Goal: Check status: Check status

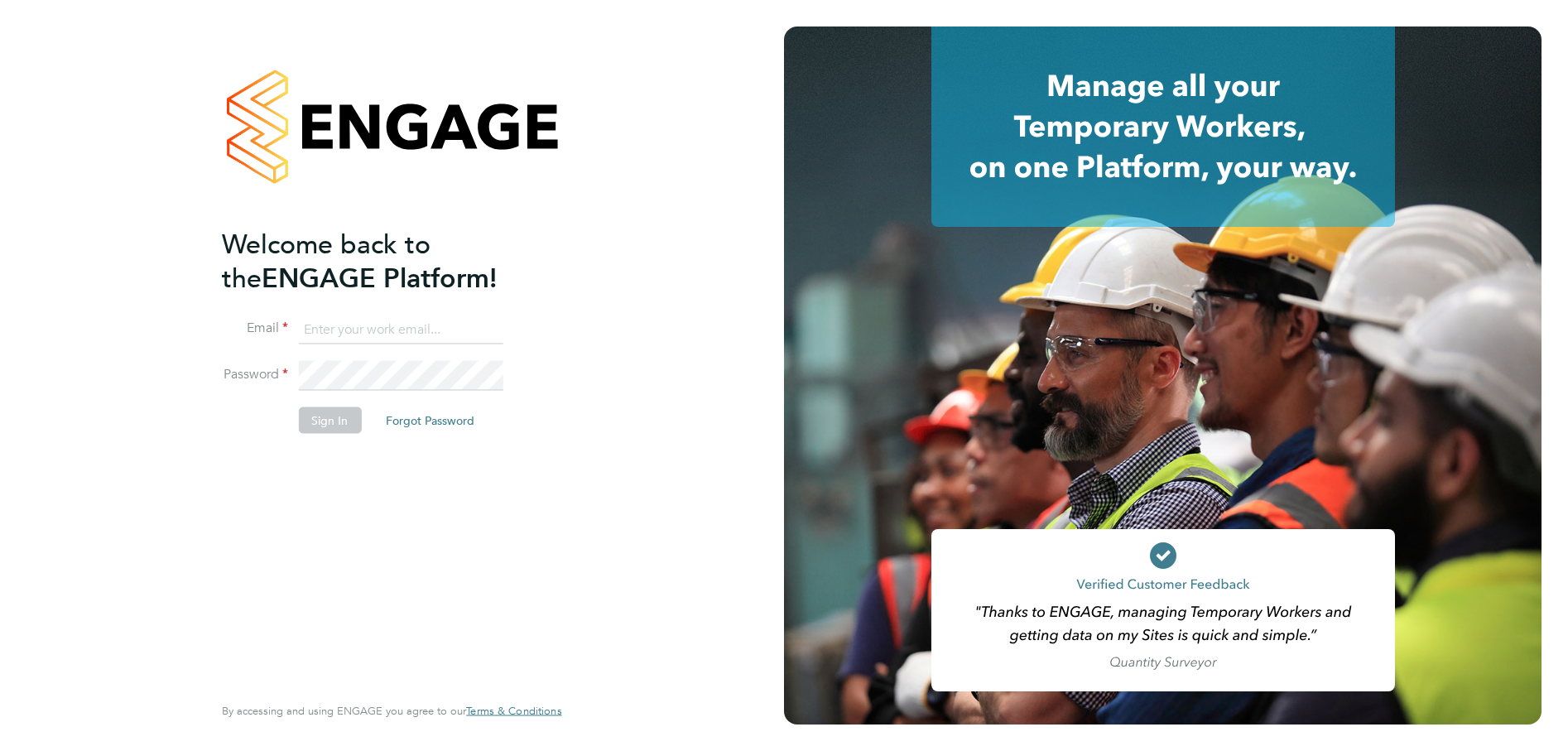
type input "remi.jelinskas@vistry.co.uk"
click at [340, 422] on button "Sign In" at bounding box center [329, 420] width 63 height 27
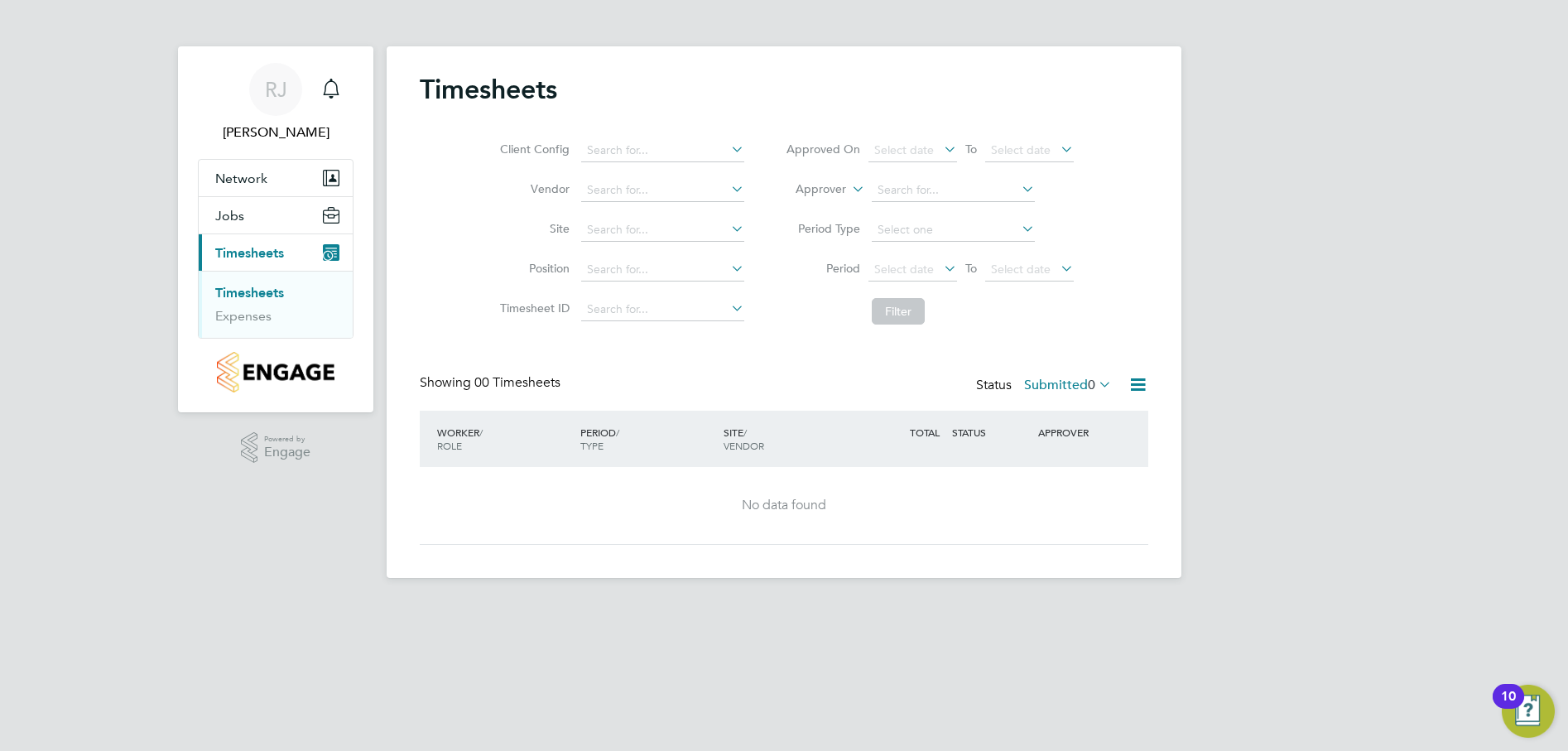
click at [1095, 380] on icon at bounding box center [1095, 384] width 0 height 23
click at [1069, 484] on li "Approved" at bounding box center [1052, 484] width 76 height 23
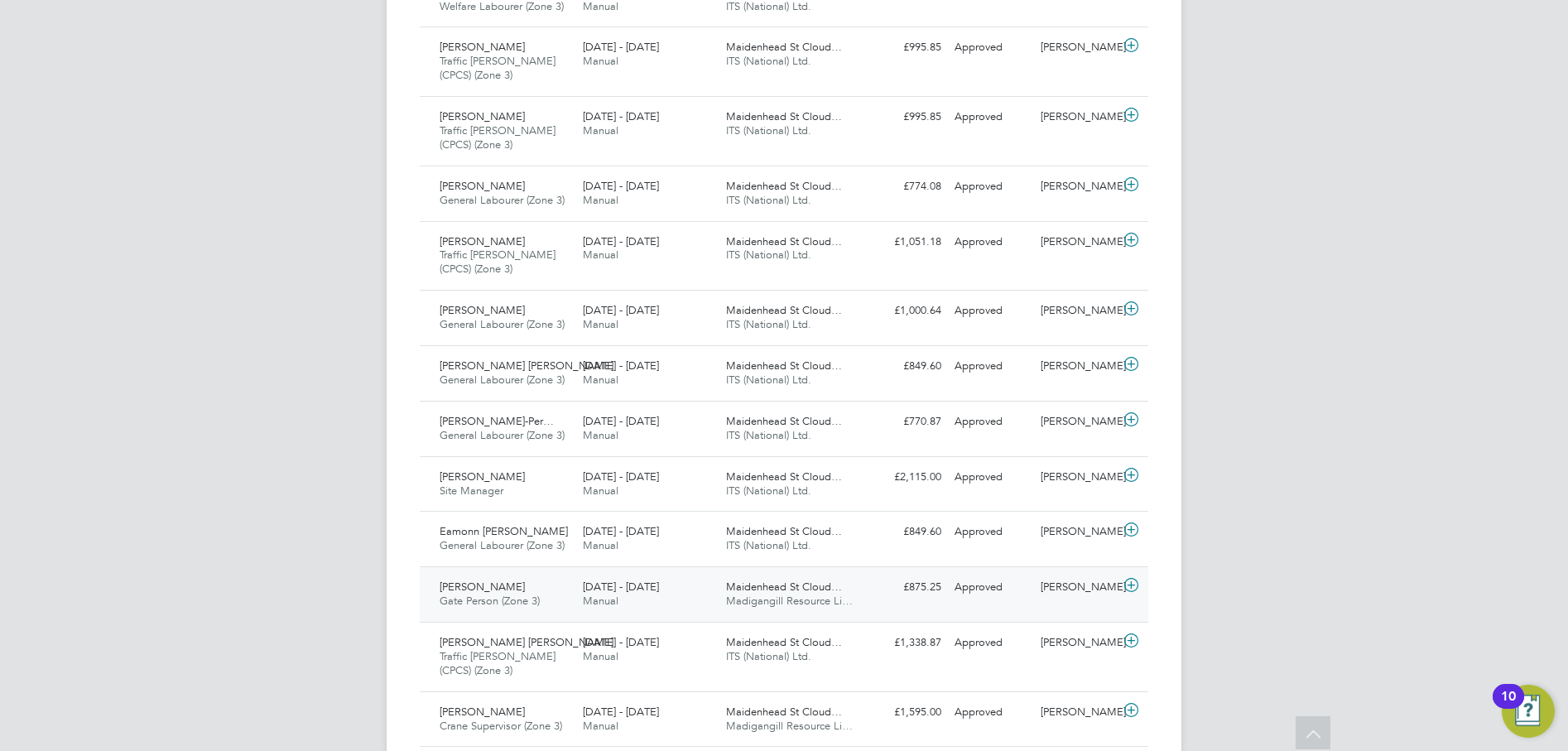
click at [501, 591] on span "[PERSON_NAME]" at bounding box center [482, 586] width 85 height 14
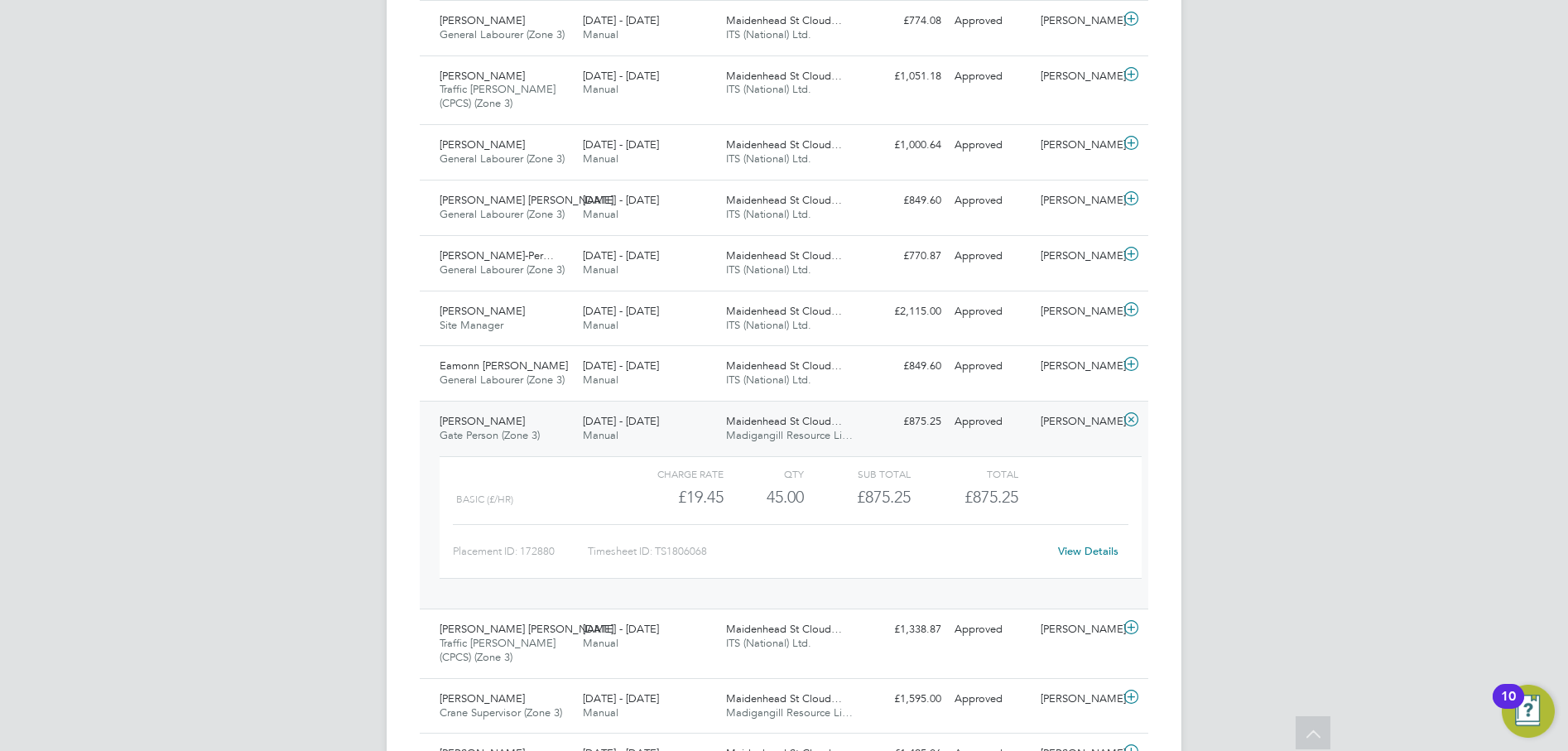
click at [1081, 547] on link "View Details" at bounding box center [1088, 550] width 61 height 14
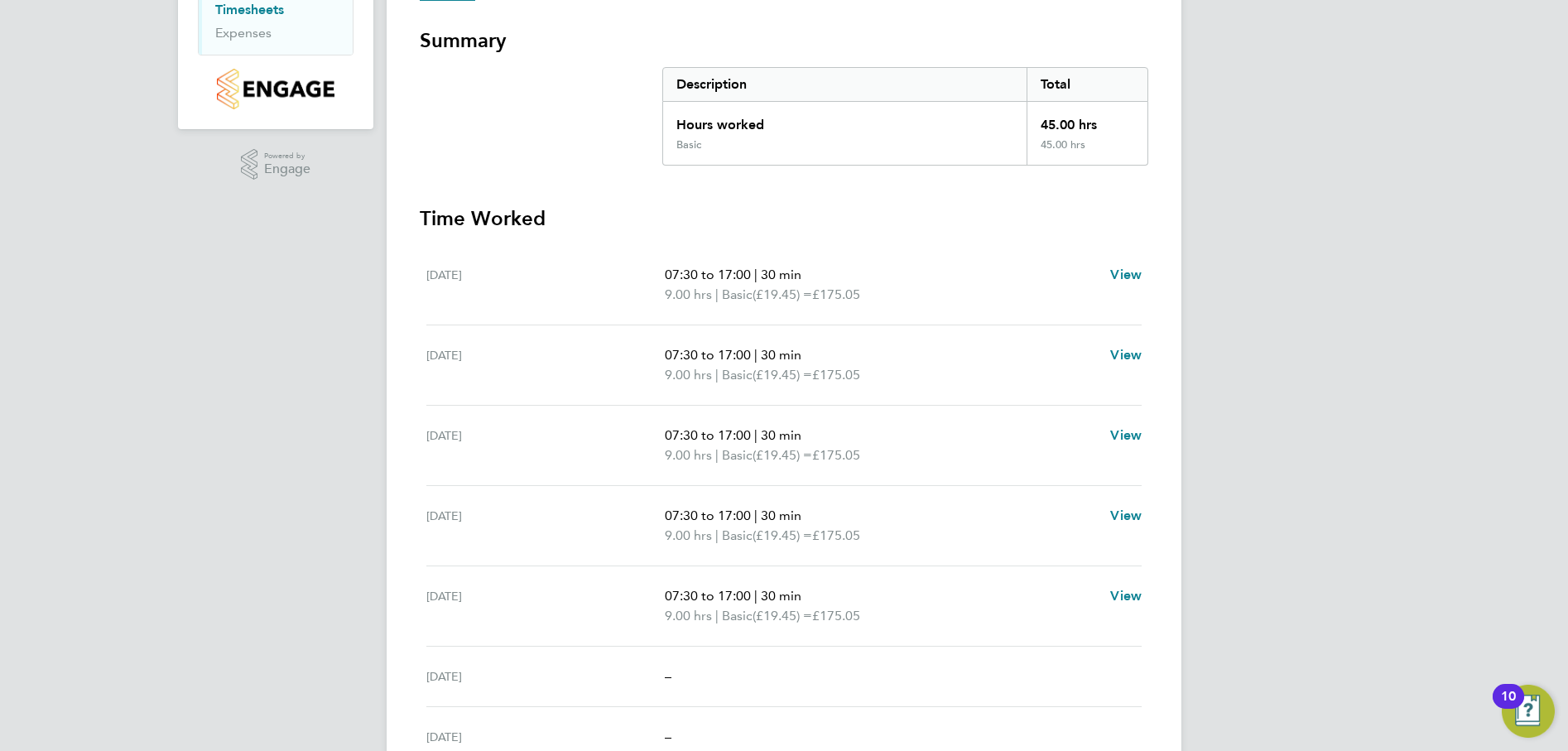
scroll to position [366, 0]
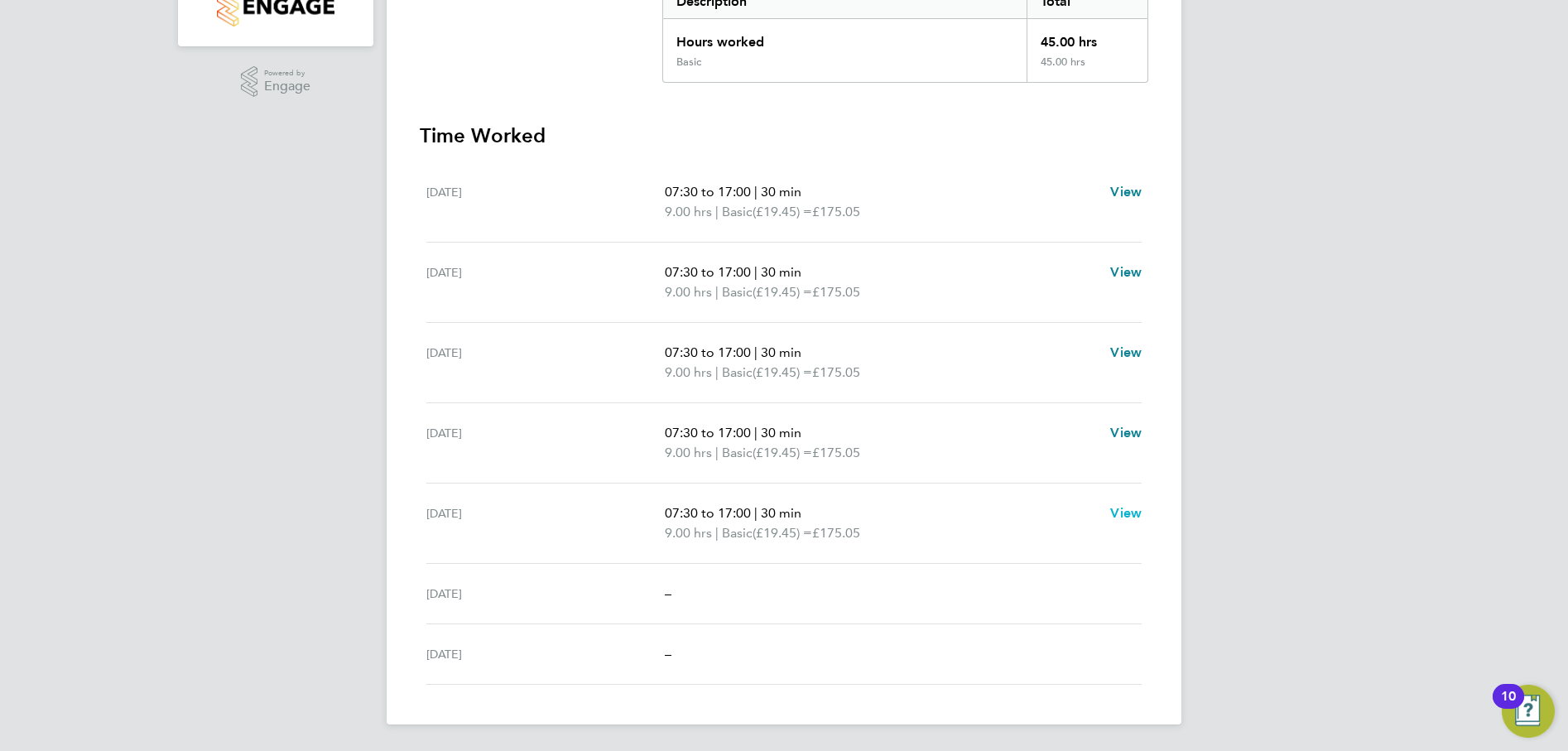
click at [1129, 514] on span "View" at bounding box center [1126, 512] width 32 height 16
select select "30"
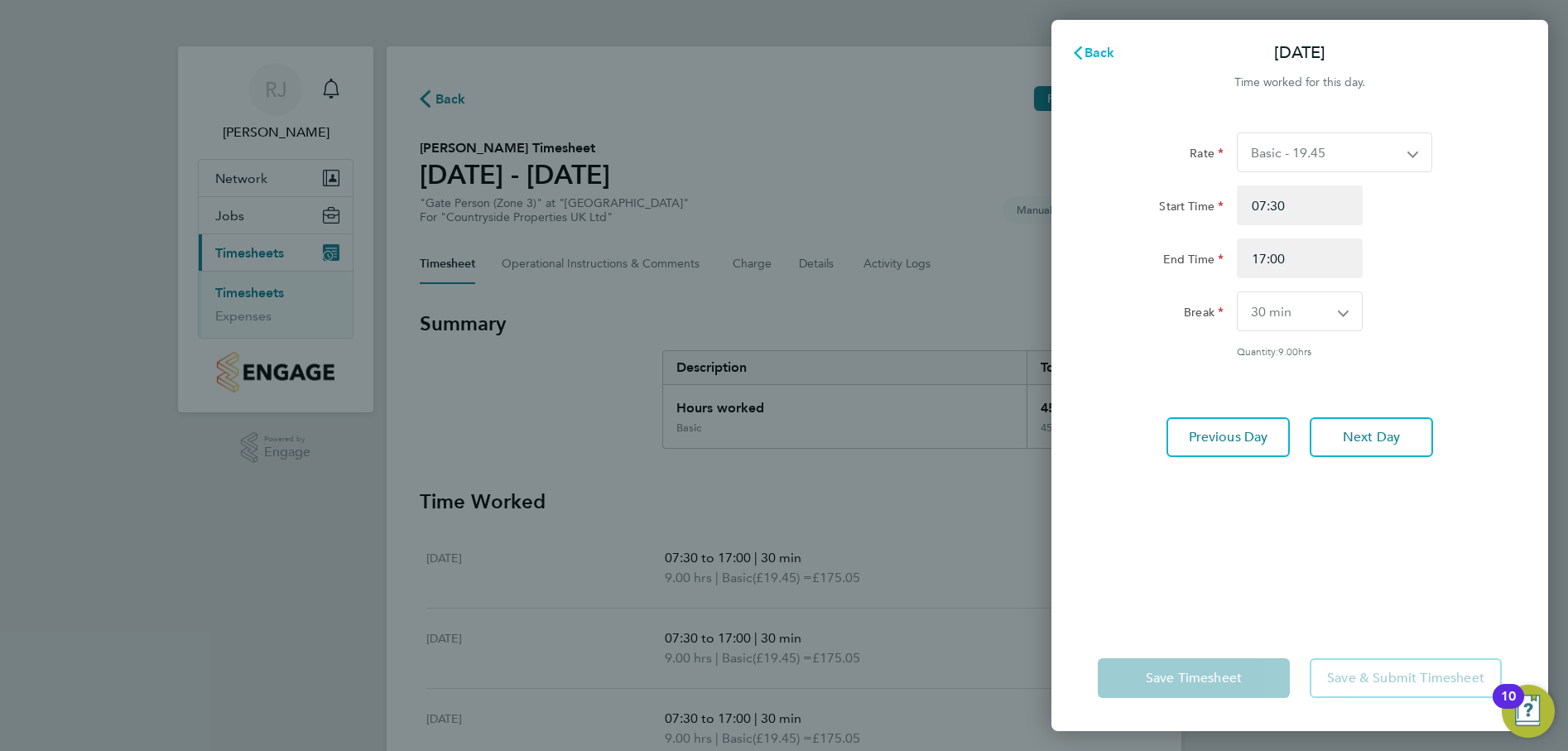
click at [1095, 48] on span "Back" at bounding box center [1100, 52] width 31 height 16
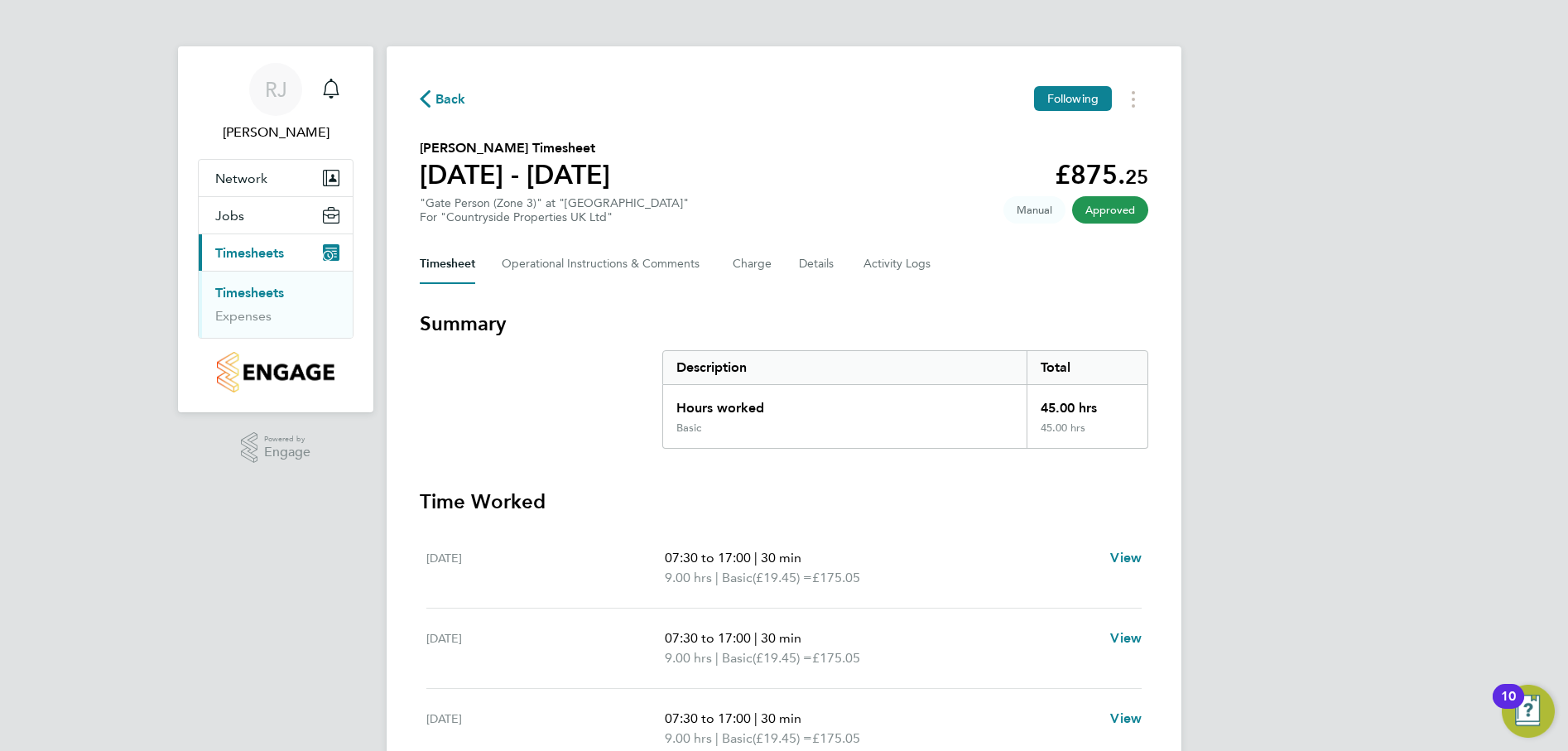
click at [270, 287] on link "Timesheets" at bounding box center [250, 292] width 69 height 16
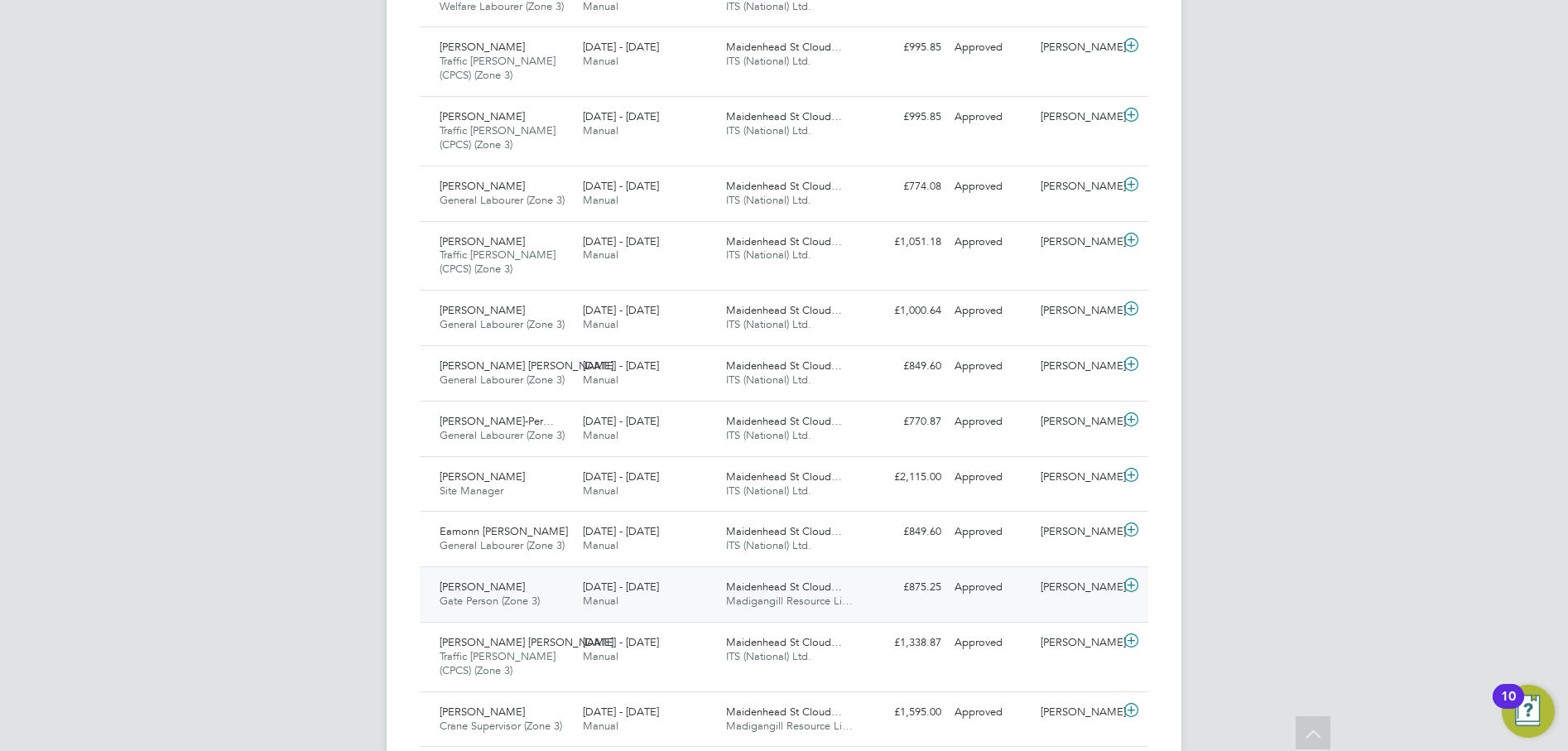
click at [529, 591] on div "[PERSON_NAME] Gate Person (Zone 3) [DATE] - [DATE]" at bounding box center [504, 594] width 143 height 41
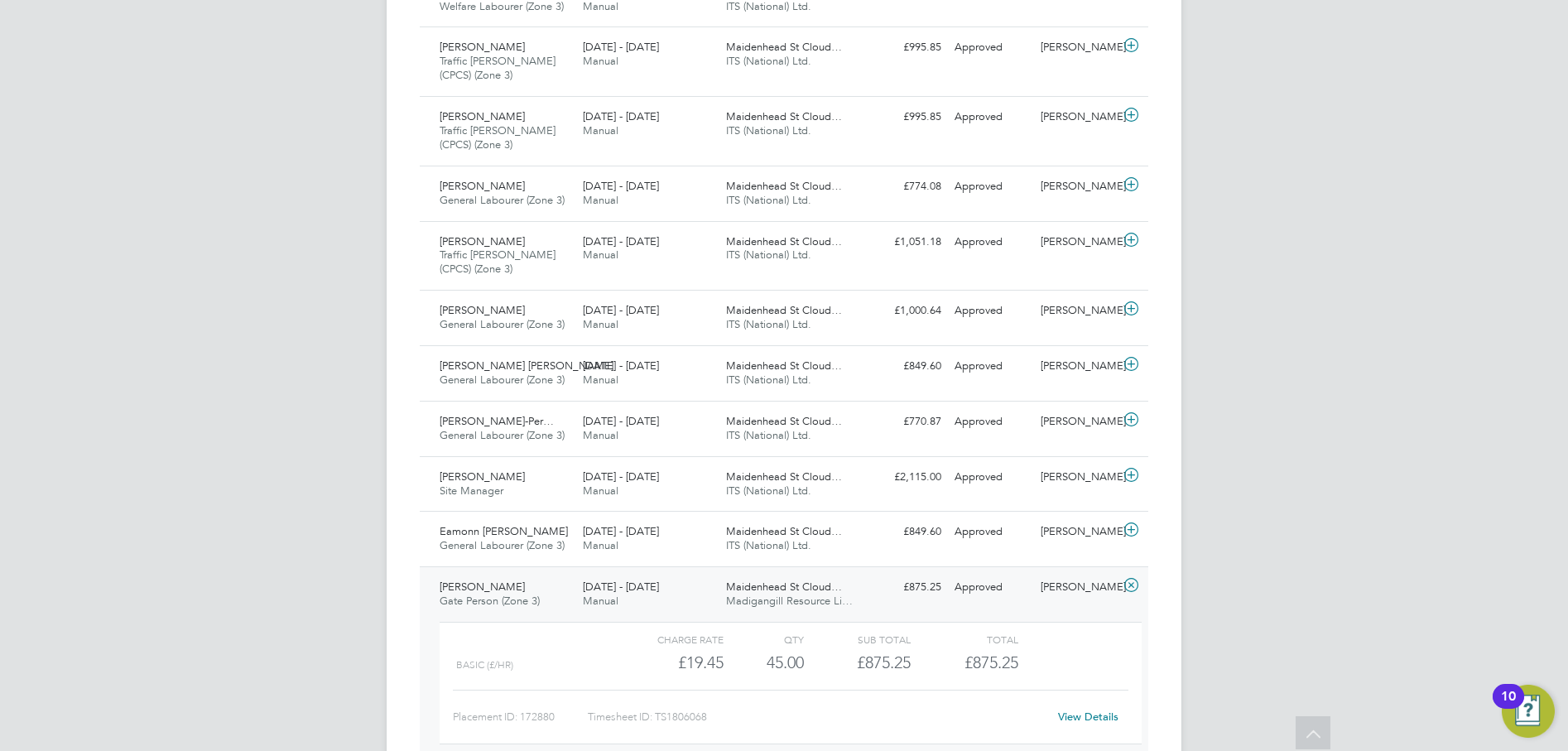
click at [1094, 719] on link "View Details" at bounding box center [1088, 716] width 61 height 14
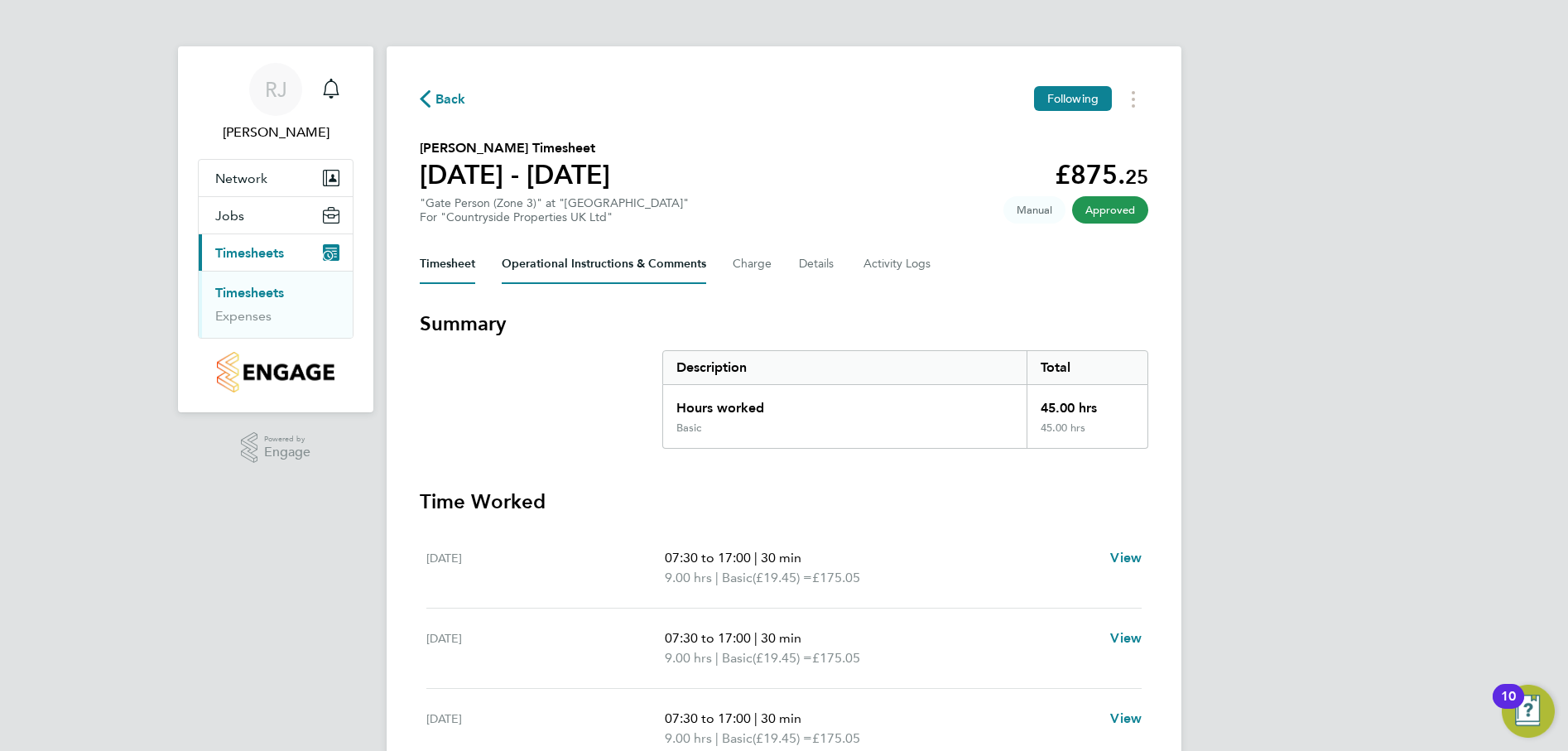
click at [611, 264] on Comments-tab "Operational Instructions & Comments" at bounding box center [604, 264] width 205 height 40
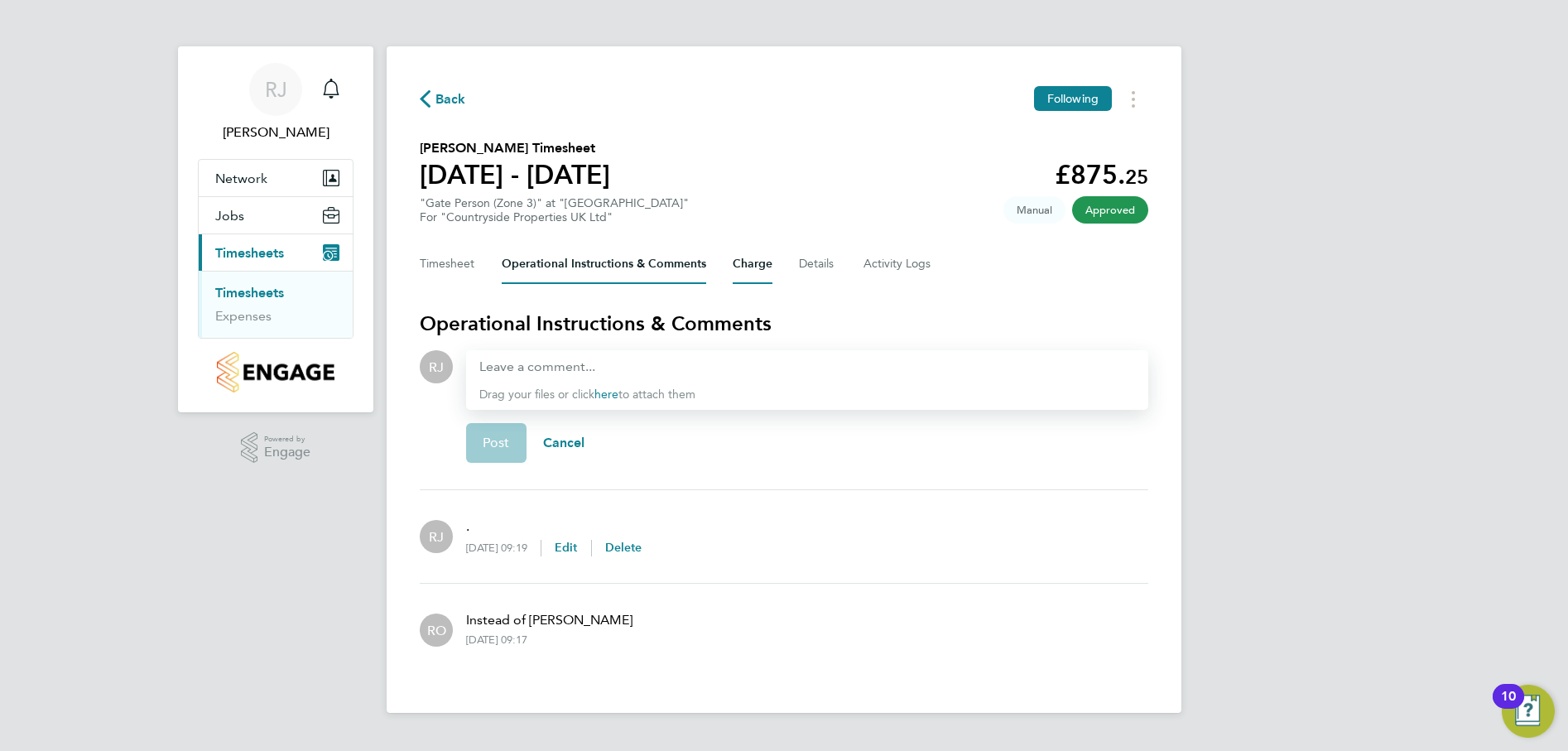
click at [752, 264] on button "Charge" at bounding box center [753, 264] width 40 height 40
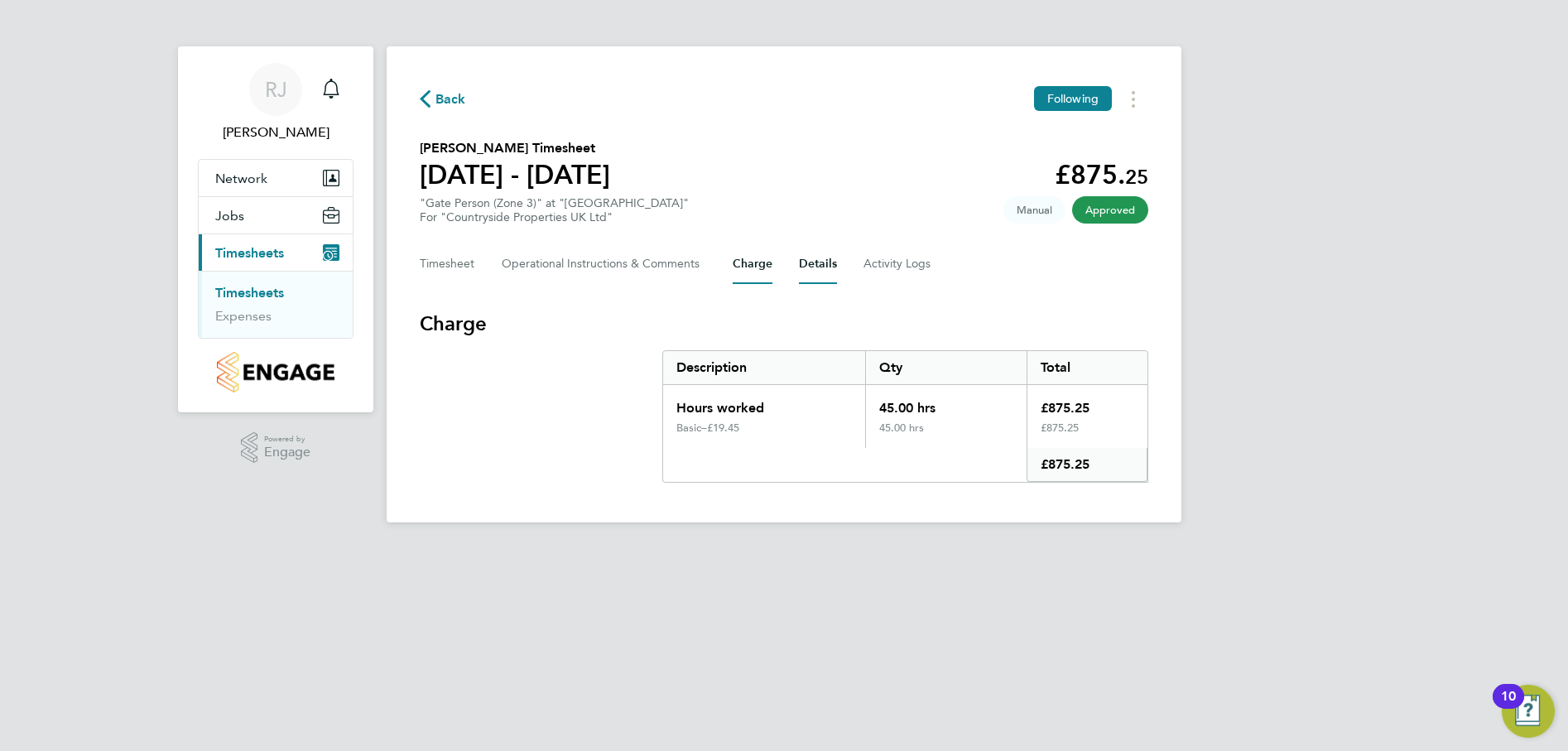
click at [813, 262] on button "Details" at bounding box center [818, 264] width 38 height 40
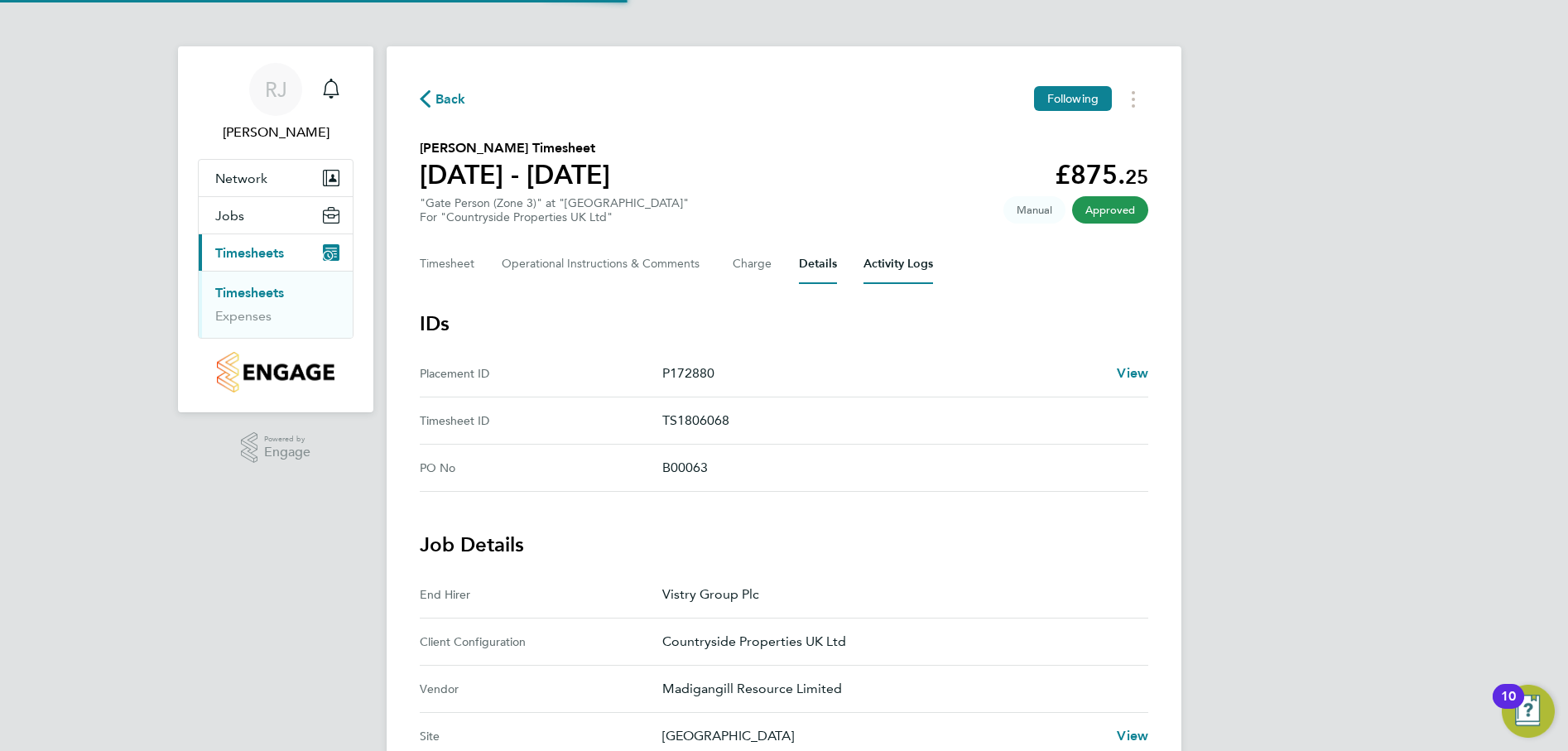
click at [885, 263] on Logs-tab "Activity Logs" at bounding box center [898, 264] width 70 height 40
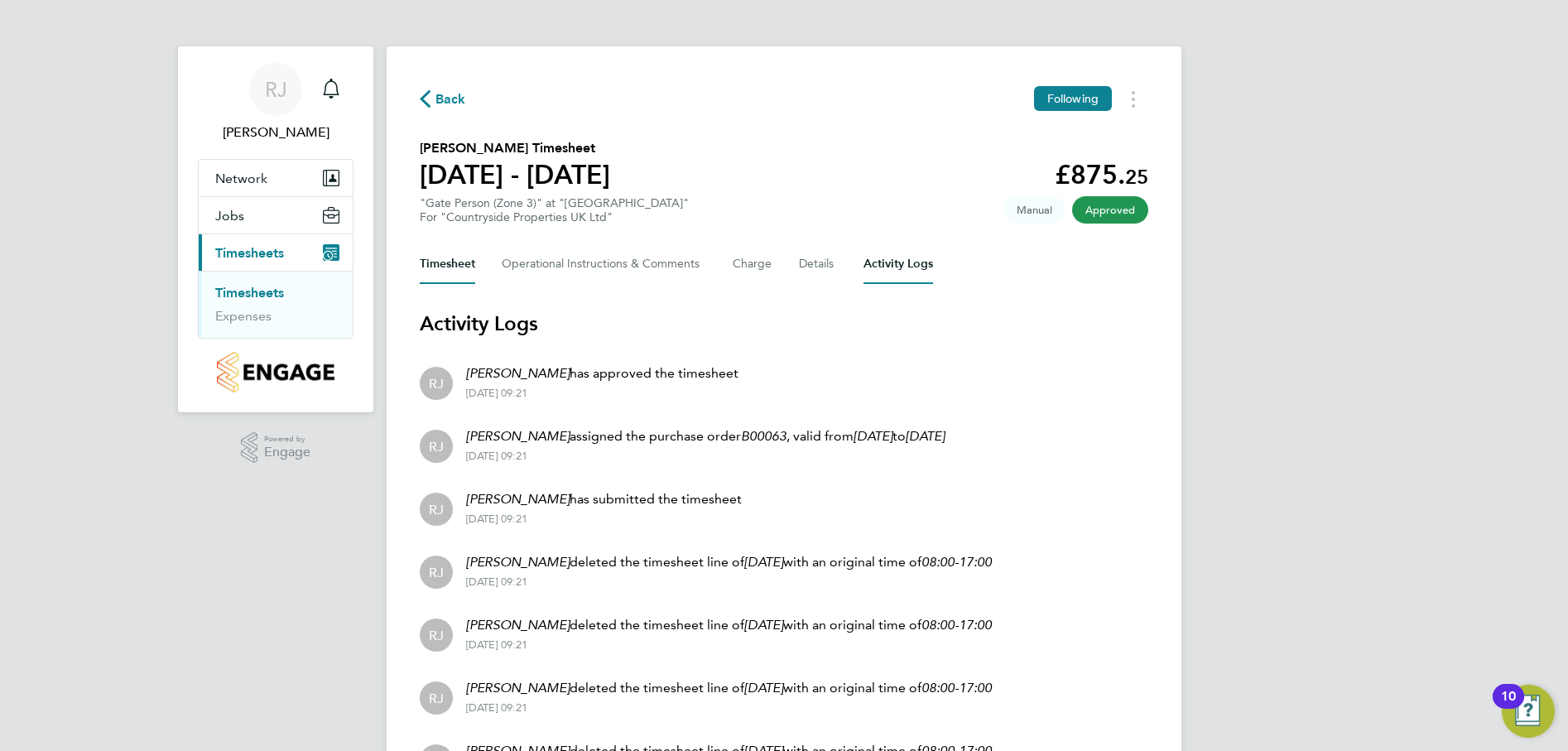
click at [453, 260] on button "Timesheet" at bounding box center [447, 264] width 56 height 40
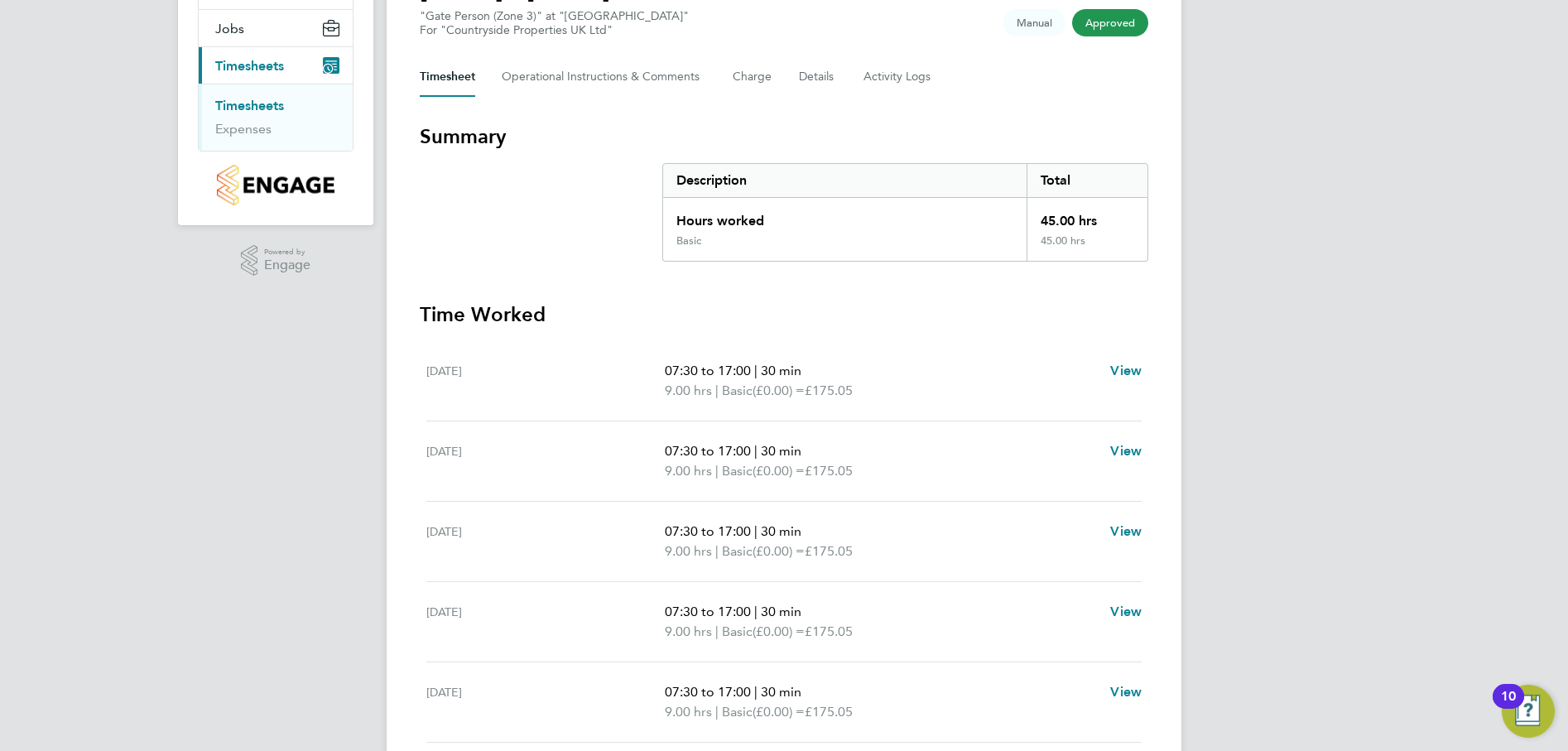
scroll to position [83, 0]
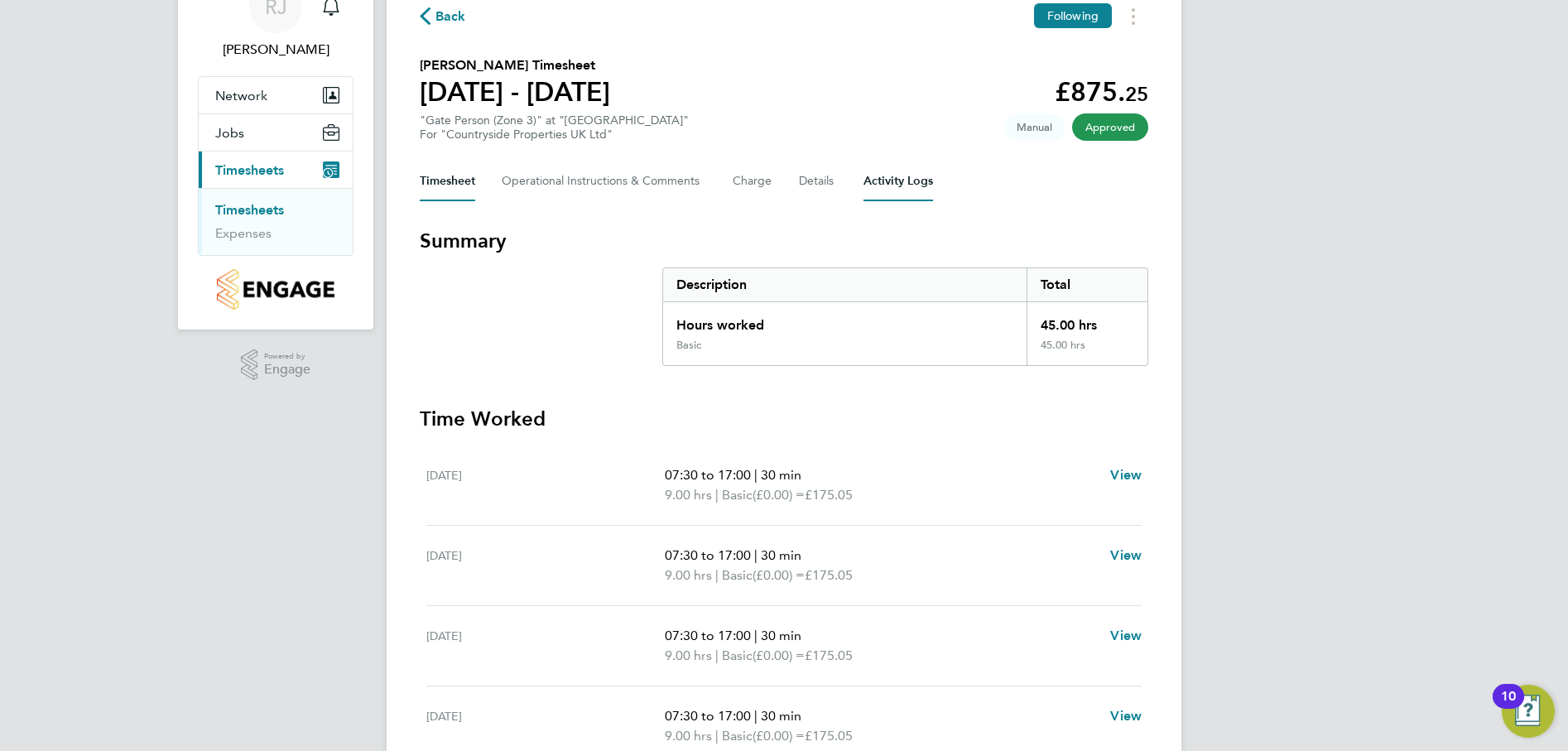
click at [890, 180] on Logs-tab "Activity Logs" at bounding box center [898, 182] width 70 height 40
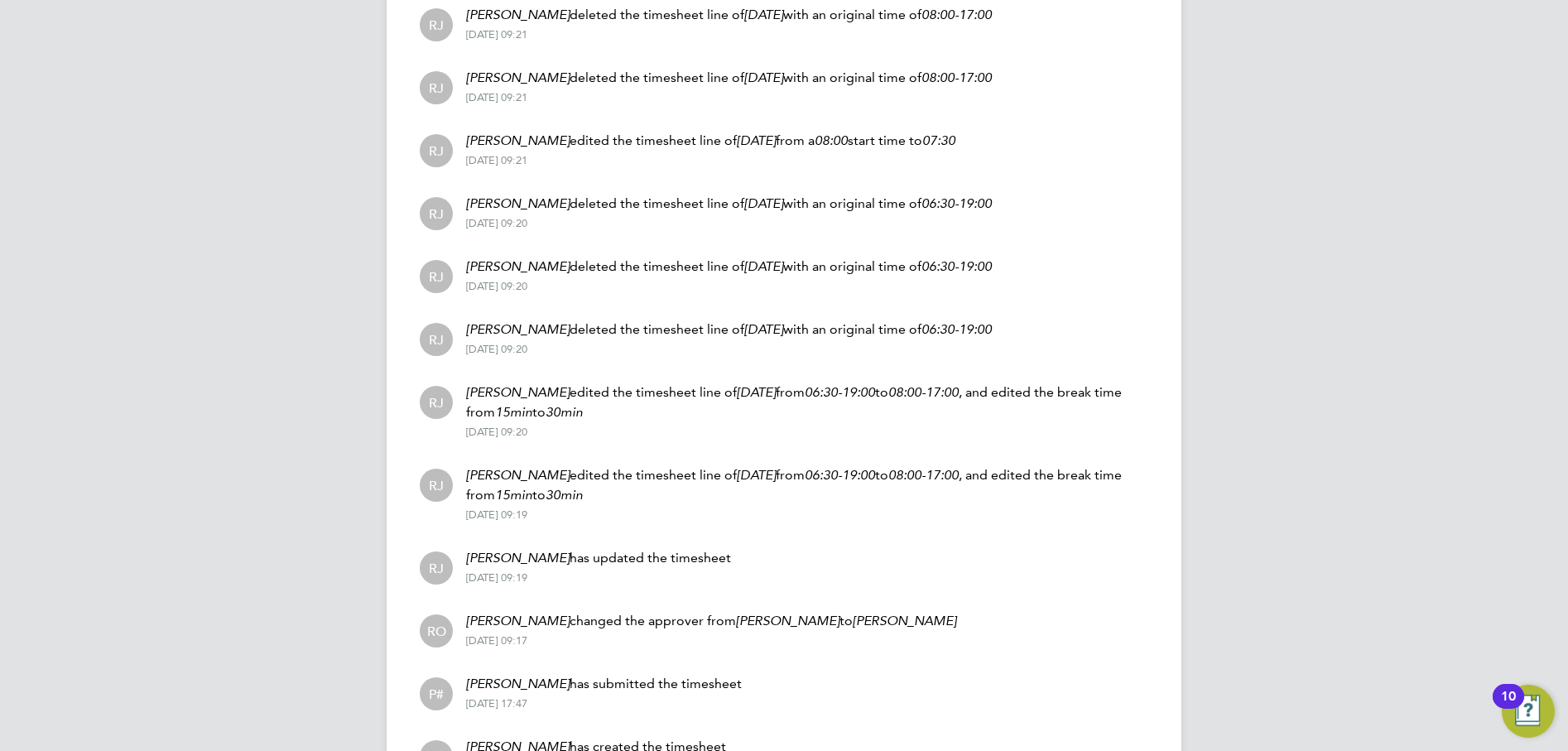
scroll to position [745, 0]
